Goal: Find specific page/section: Find specific page/section

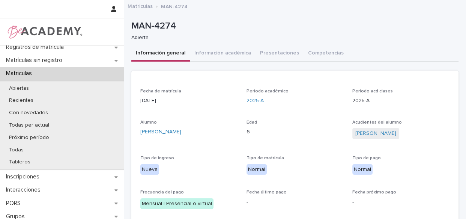
scroll to position [82, 0]
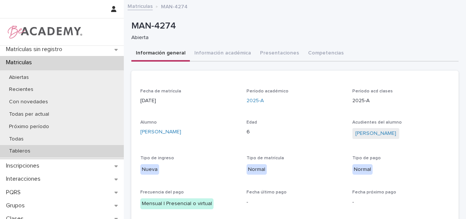
click at [18, 150] on p "Tableros" at bounding box center [19, 151] width 33 height 6
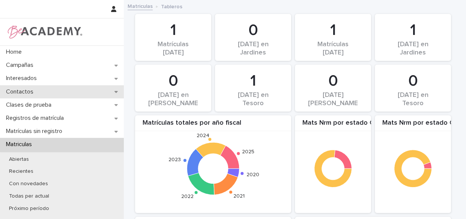
click at [21, 92] on p "Contactos" at bounding box center [21, 91] width 36 height 7
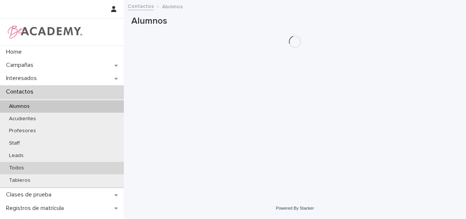
click at [18, 166] on p "Todos" at bounding box center [16, 168] width 27 height 6
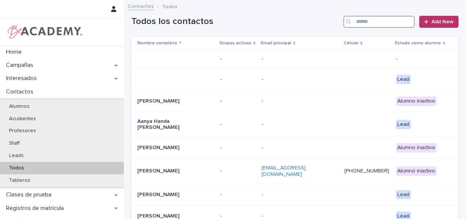
click at [375, 22] on input "Search" at bounding box center [378, 22] width 71 height 12
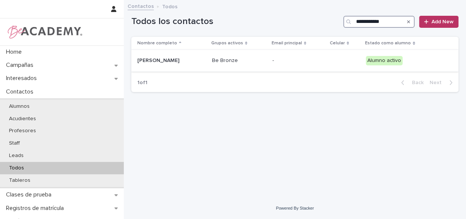
type input "**********"
click at [266, 64] on div "Be Bronze" at bounding box center [239, 60] width 54 height 12
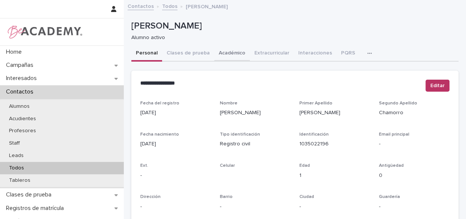
click at [230, 54] on button "Académico" at bounding box center [232, 54] width 36 height 16
